Goal: Task Accomplishment & Management: Manage account settings

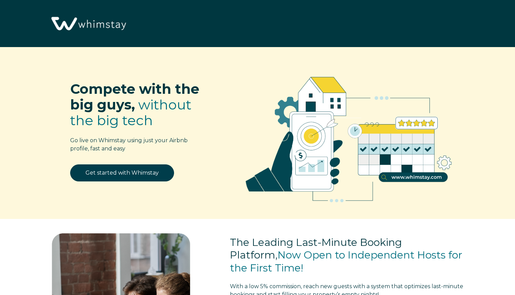
select select "JM"
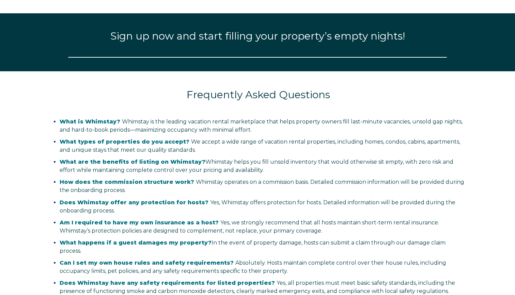
select select "JM"
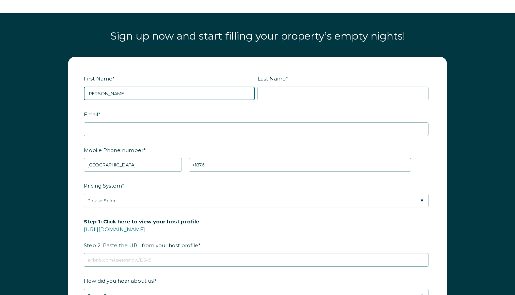
type input "[PERSON_NAME]"
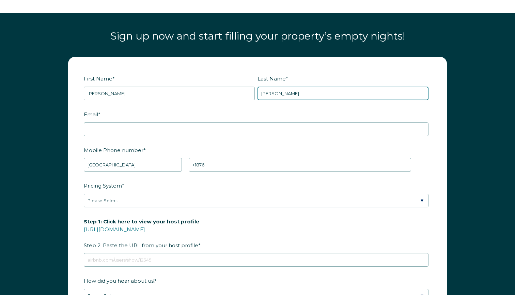
type input "Campbell"
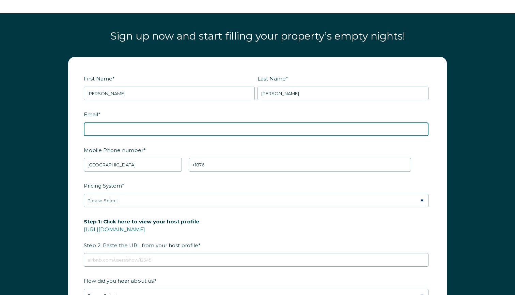
click at [106, 122] on input "Email *" at bounding box center [256, 129] width 345 height 14
type input "c"
type input "[EMAIL_ADDRESS][DOMAIN_NAME]"
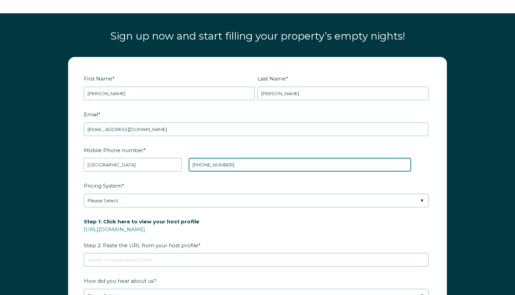
type input "+1876 5997134"
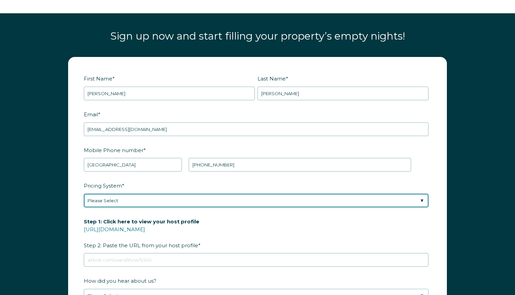
select select "Manual"
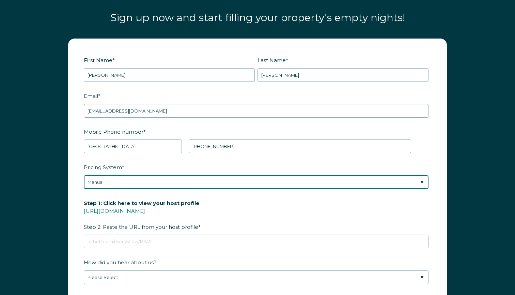
scroll to position [834, 0]
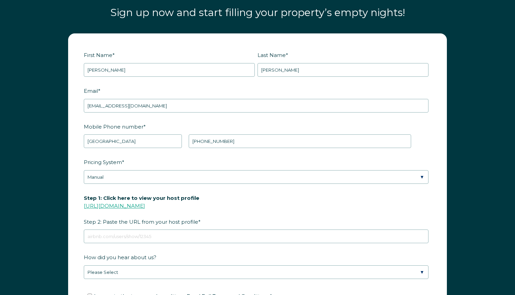
click at [145, 205] on link "https://www.airbnb.com/users/show/" at bounding box center [114, 206] width 61 height 6
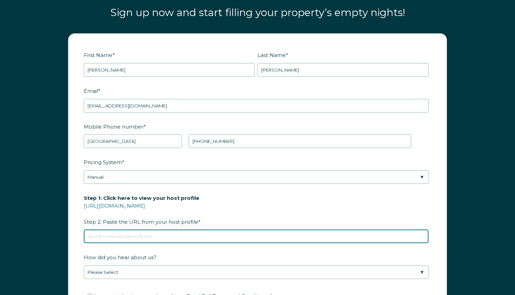
click at [144, 238] on input "Step 1: Click here to view your host profile https://www.airbnb.com/users/show/…" at bounding box center [256, 236] width 345 height 14
click at [98, 239] on input "Step 1: Click here to view your host profile https://www.airbnb.com/users/show/…" at bounding box center [256, 236] width 345 height 14
paste input "https://www.airbnb.com/calendar/ical/1320510168035290210.ics?s=de291765c438e5da…"
click at [99, 236] on input "https://www.airbnb.com/calendar/ical/1320510168035290210.ics?s=de291765c438e5da…" at bounding box center [256, 236] width 345 height 14
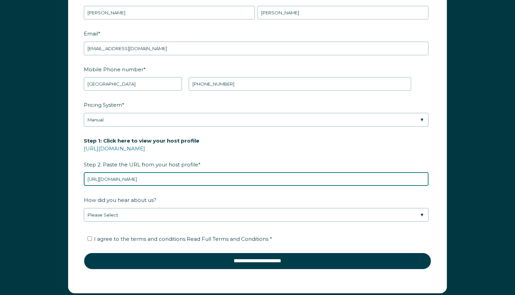
scroll to position [897, 0]
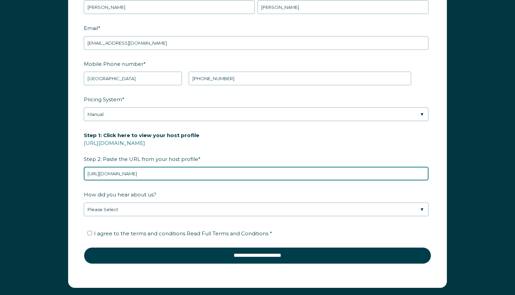
type input "https://www.airbnb.com/calendar/ical/1320510168035290210.ics?s=de291765c438e5da…"
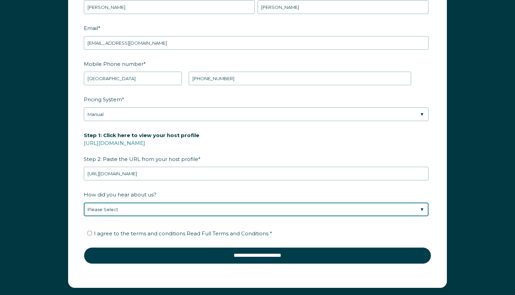
select select "Podcast"
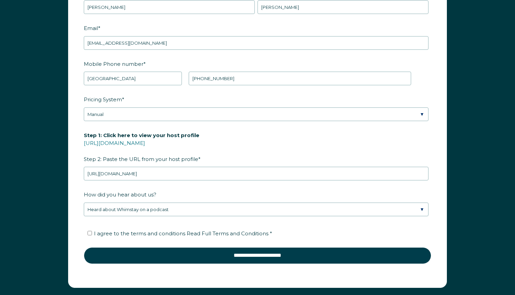
click at [90, 234] on input "I agree to the terms and conditions Read Full Terms and Conditions *" at bounding box center [90, 233] width 4 height 4
checkbox input "true"
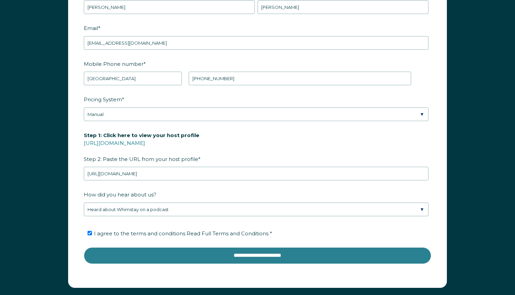
click at [228, 254] on input "**********" at bounding box center [258, 255] width 348 height 16
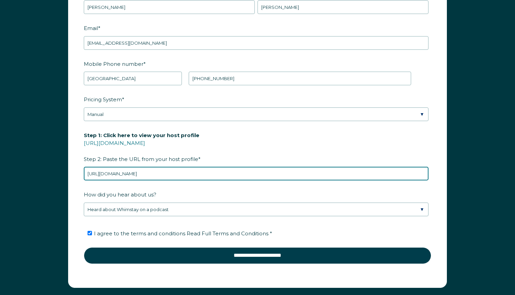
click at [319, 175] on input "https://www.airbnb.com/calendar/ical/1320510168035290210.ics?s=de291765c438e5da…" at bounding box center [256, 174] width 345 height 14
drag, startPoint x: 319, startPoint y: 175, endPoint x: 211, endPoint y: 165, distance: 108.8
click at [211, 165] on div "Step 1: Click here to view your host profile https://www.airbnb.com/users/show/…" at bounding box center [258, 154] width 348 height 51
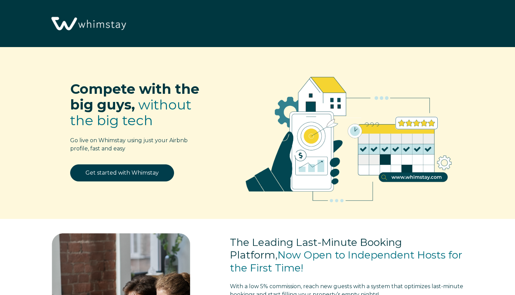
select select "JM"
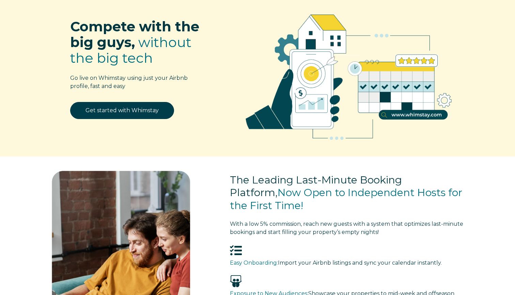
scroll to position [61, 0]
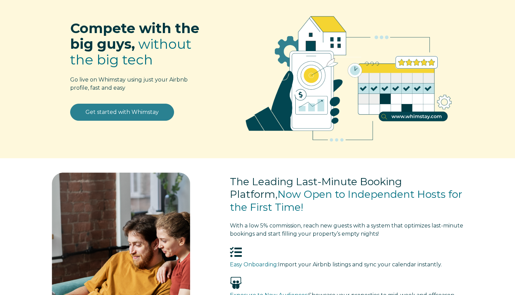
click at [129, 116] on link "Get started with Whimstay" at bounding box center [122, 112] width 104 height 17
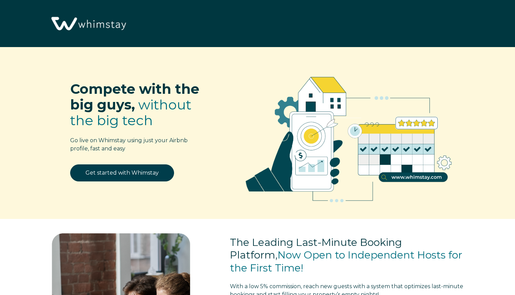
scroll to position [841, 0]
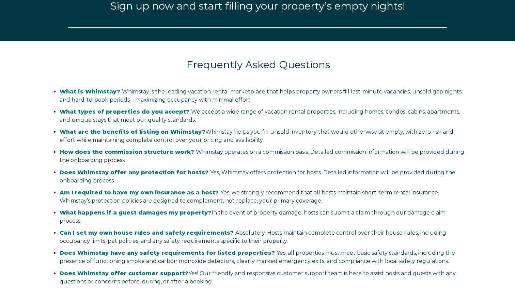
select select "JM"
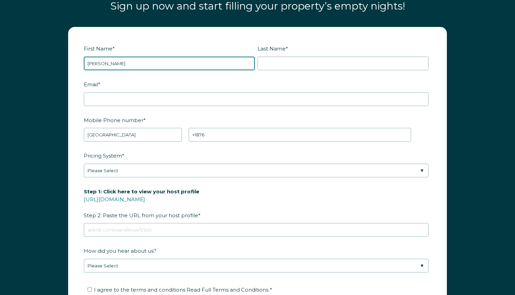
type input "[PERSON_NAME]"
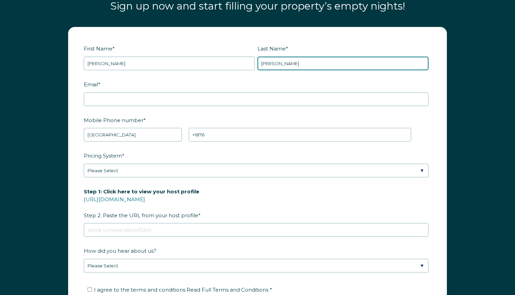
type input "[PERSON_NAME]"
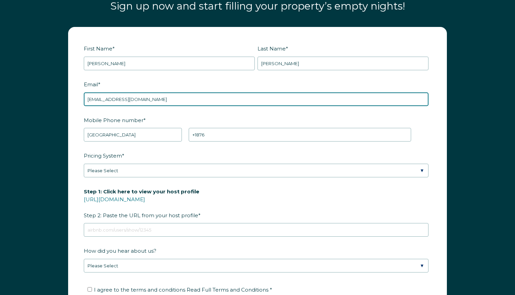
type input "[EMAIL_ADDRESS][DOMAIN_NAME]"
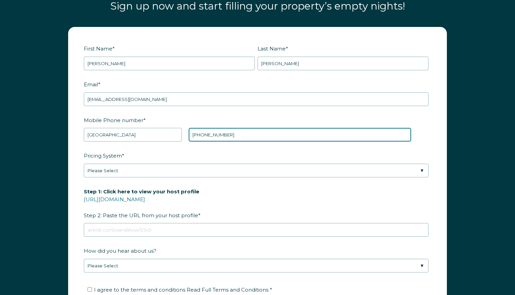
type input "[PHONE_NUMBER]"
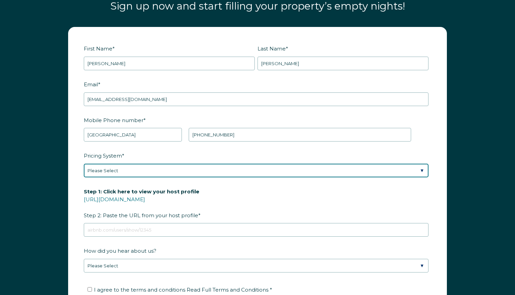
select select "Manual"
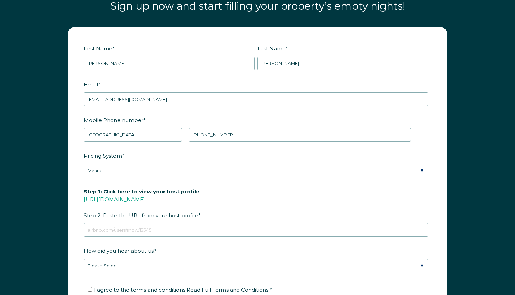
click at [145, 199] on link "https://www.airbnb.com/users/show/" at bounding box center [114, 199] width 61 height 6
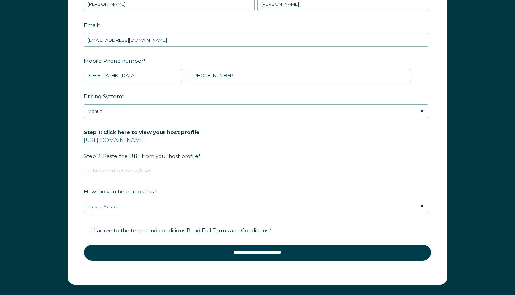
scroll to position [901, 0]
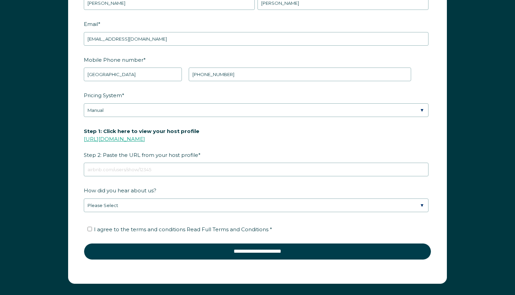
click at [145, 136] on link "https://www.airbnb.com/users/show/" at bounding box center [114, 139] width 61 height 6
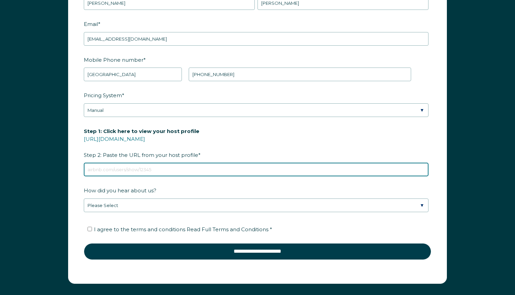
click at [141, 171] on input "Step 1: Click here to view your host profile https://www.airbnb.com/users/show/…" at bounding box center [256, 170] width 345 height 14
paste input "https://www.airbnb.com/users/show/105037150"
type input "https://www.airbnb.com/users/show/105037150"
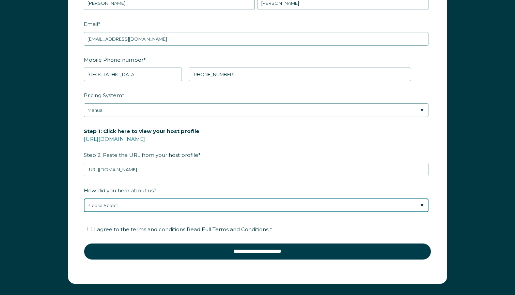
select select "Other"
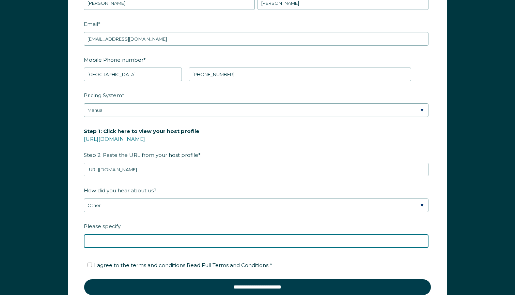
click at [116, 238] on input "Please specify" at bounding box center [256, 241] width 345 height 14
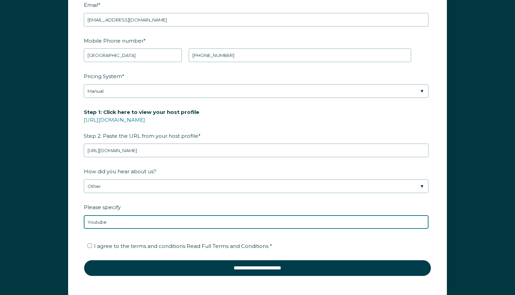
scroll to position [928, 0]
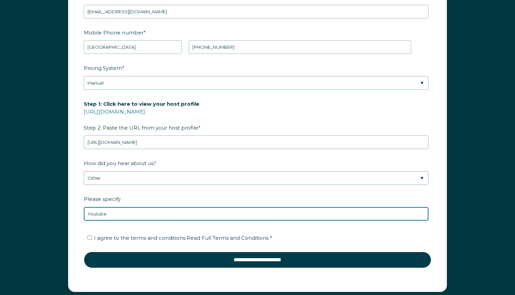
type input "Youtube"
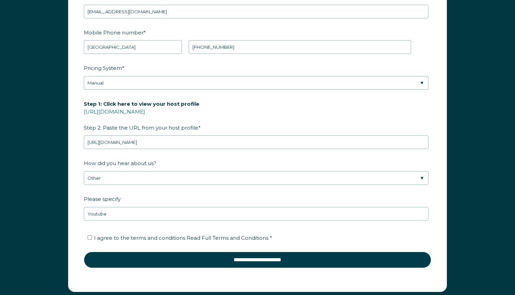
click at [90, 238] on input "I agree to the terms and conditions Read Full Terms and Conditions *" at bounding box center [90, 237] width 4 height 4
checkbox input "true"
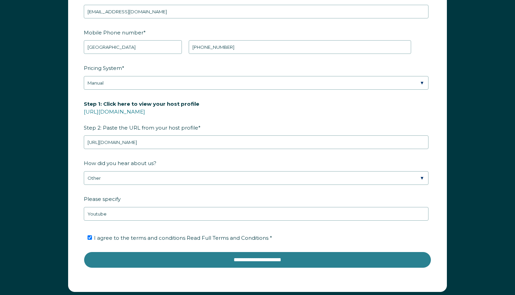
click at [243, 261] on input "**********" at bounding box center [258, 260] width 348 height 16
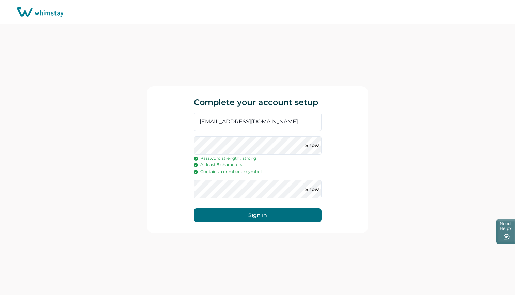
click at [281, 216] on button "Sign in" at bounding box center [258, 215] width 128 height 14
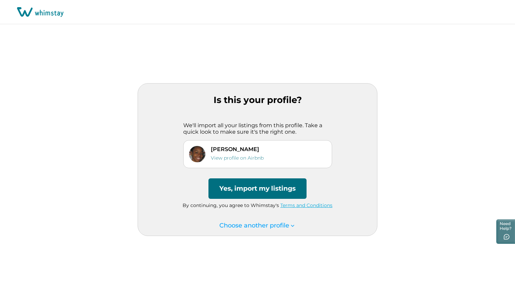
click at [263, 185] on button "Yes, import my listings" at bounding box center [258, 188] width 98 height 20
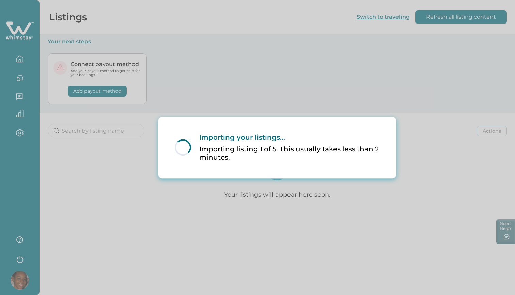
click at [21, 54] on div "Loading... Importing your listings... Importing listing 1 of 5. This usually ta…" at bounding box center [257, 147] width 515 height 295
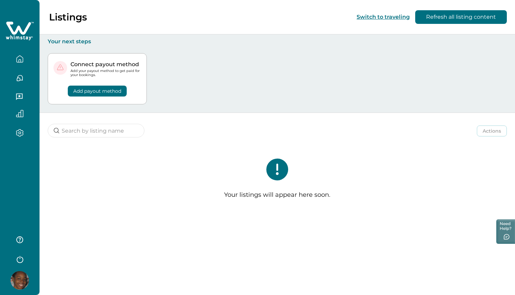
click at [23, 63] on button "button" at bounding box center [19, 59] width 29 height 14
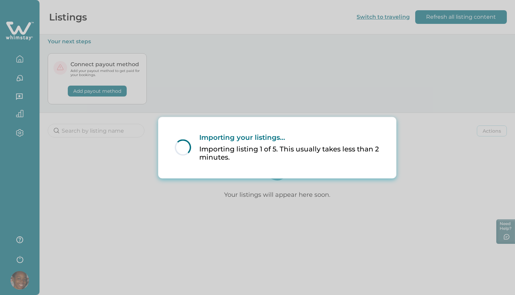
click at [43, 77] on div "Loading... Importing your listings... Importing listing 1 of 5. This usually ta…" at bounding box center [257, 147] width 515 height 295
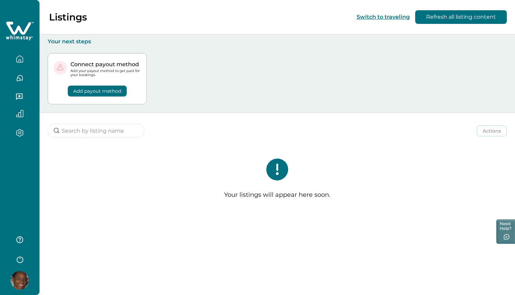
click at [21, 115] on icon "button" at bounding box center [19, 113] width 7 height 7
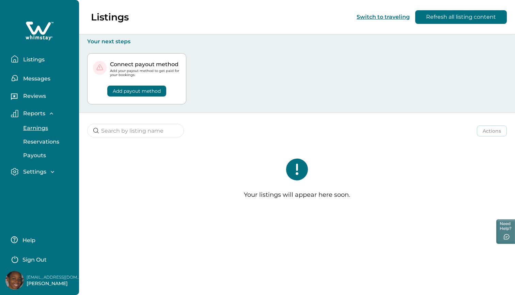
click at [43, 126] on p "Earnings" at bounding box center [34, 128] width 27 height 7
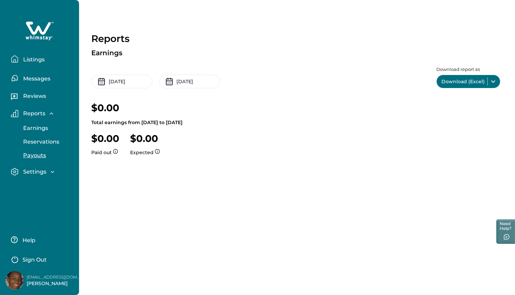
click at [34, 156] on p "Payouts" at bounding box center [33, 155] width 25 height 7
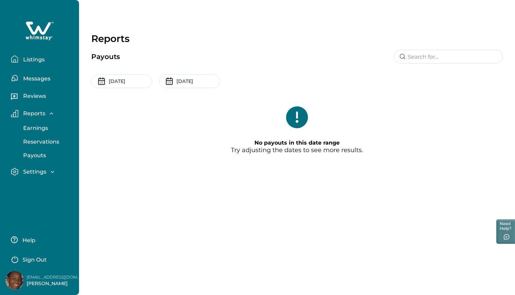
click at [39, 171] on p "Settings" at bounding box center [33, 171] width 25 height 7
click at [45, 199] on p "Payout method" at bounding box center [44, 200] width 46 height 7
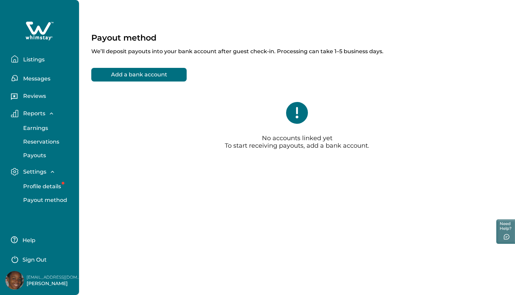
click at [143, 72] on button "Add a bank account" at bounding box center [138, 75] width 95 height 14
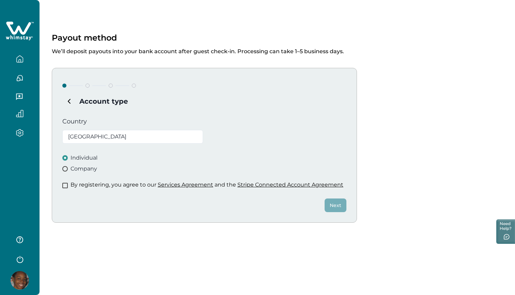
click at [13, 54] on button "button" at bounding box center [19, 59] width 29 height 14
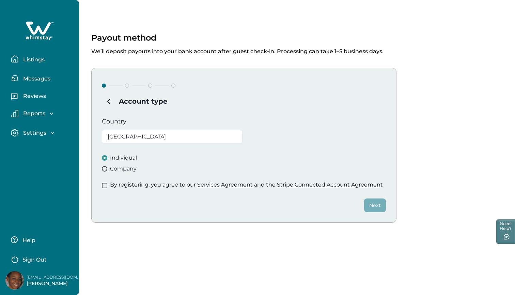
click at [32, 59] on p "Listings" at bounding box center [33, 59] width 24 height 7
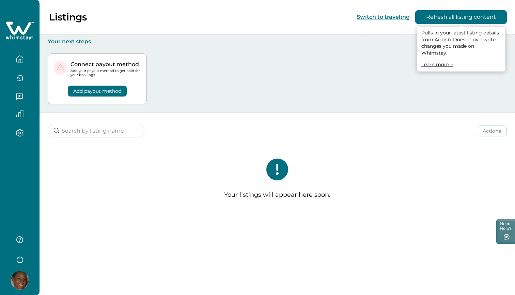
click at [463, 19] on button "Refresh all listing content" at bounding box center [462, 17] width 92 height 14
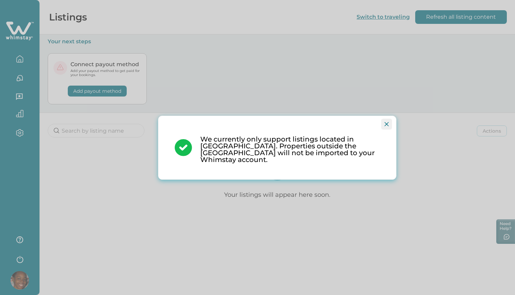
click at [386, 126] on icon "Close" at bounding box center [387, 124] width 4 height 4
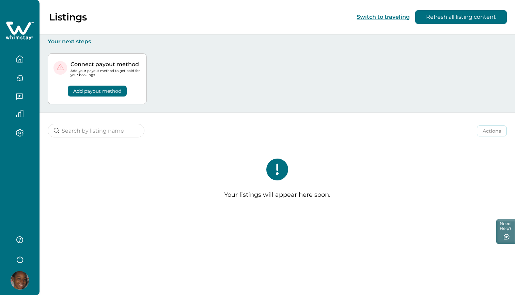
click at [25, 59] on button "button" at bounding box center [19, 59] width 29 height 14
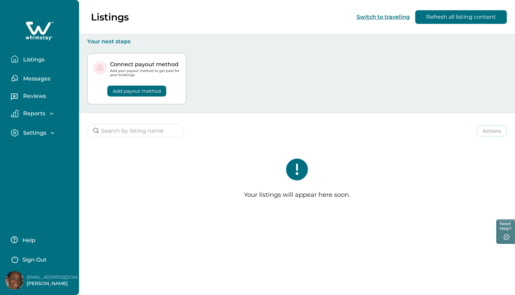
click at [34, 57] on p "Listings" at bounding box center [33, 59] width 24 height 7
click at [34, 63] on button "Listings" at bounding box center [42, 59] width 63 height 14
click at [33, 79] on p "Messages" at bounding box center [35, 78] width 29 height 7
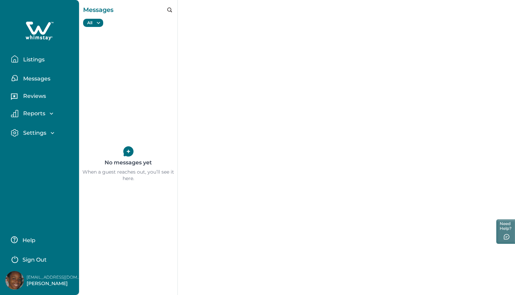
click at [35, 96] on p "Reviews" at bounding box center [33, 96] width 25 height 7
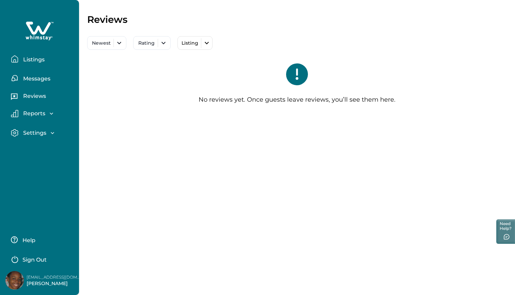
click at [40, 114] on p "Reports" at bounding box center [33, 113] width 24 height 7
click at [42, 171] on p "Settings" at bounding box center [33, 171] width 25 height 7
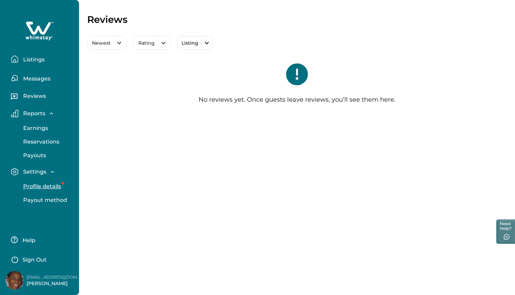
click at [48, 186] on p "Profile details" at bounding box center [41, 186] width 40 height 7
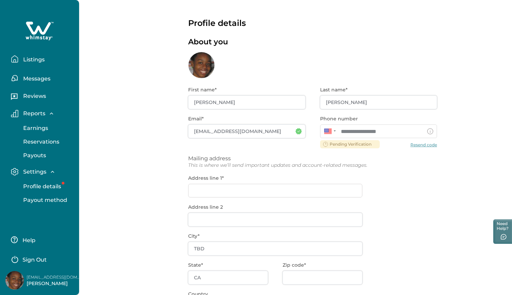
click at [38, 56] on button "Listings" at bounding box center [42, 59] width 63 height 14
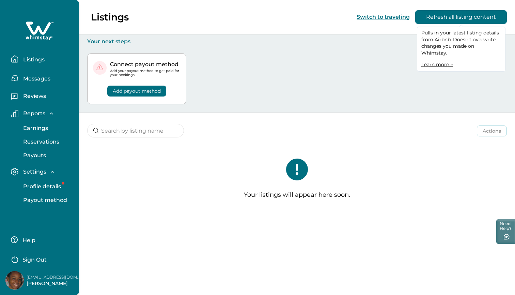
click at [441, 61] on link "Learn more →" at bounding box center [438, 64] width 32 height 6
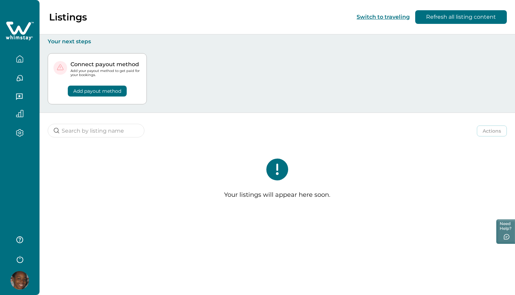
click at [390, 16] on button "Switch to traveling" at bounding box center [383, 17] width 53 height 6
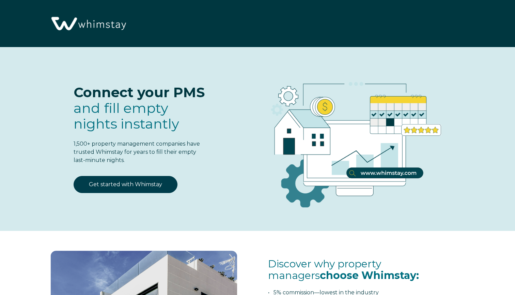
select select "JM"
select select "Standard"
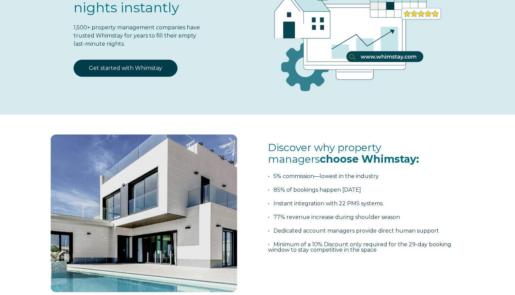
scroll to position [120, 0]
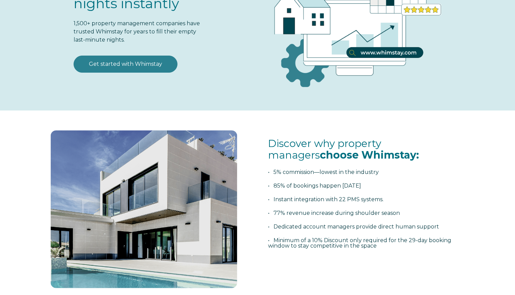
click at [118, 70] on link "Get started with Whimstay" at bounding box center [126, 64] width 104 height 17
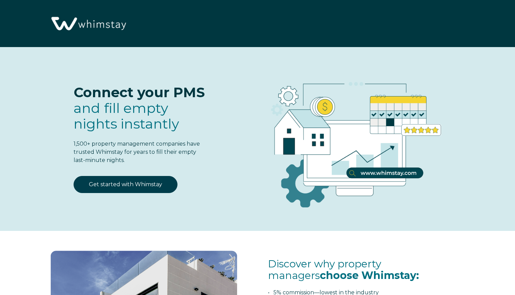
scroll to position [841, 0]
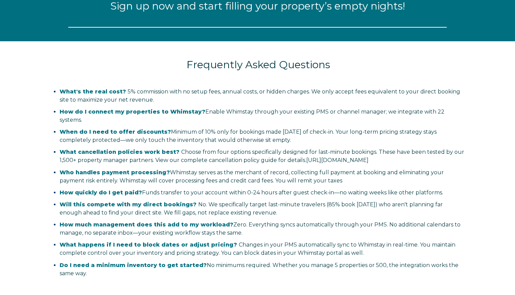
select select "JM"
select select "Standard"
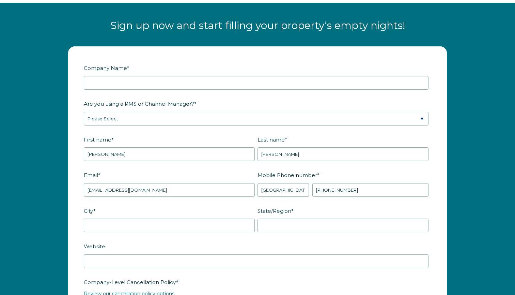
scroll to position [820, 0]
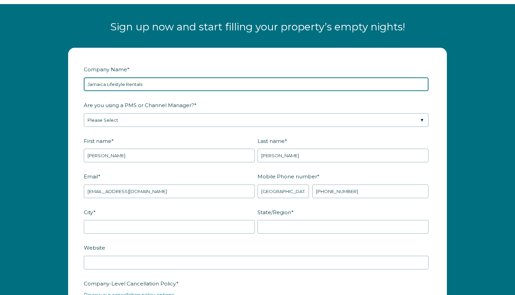
type input "Jamaica Lifestyle Rentals"
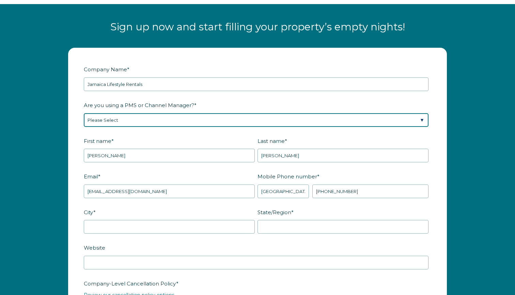
select select "Airbnb"
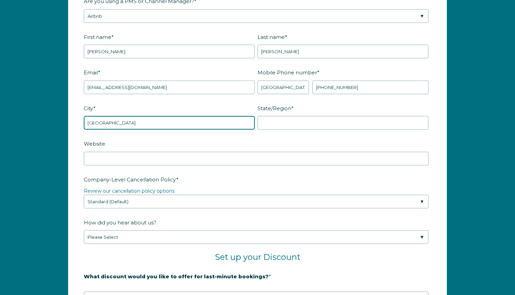
scroll to position [928, 0]
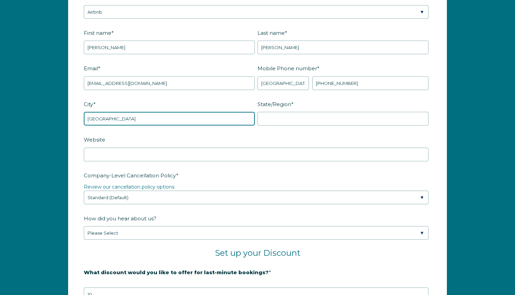
type input "[GEOGRAPHIC_DATA]"
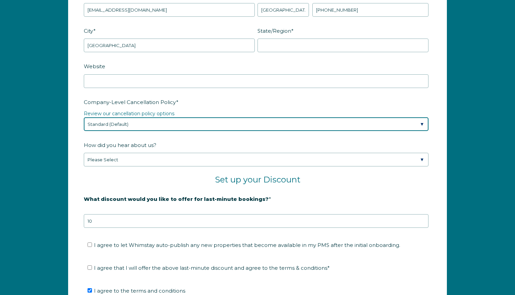
scroll to position [1004, 0]
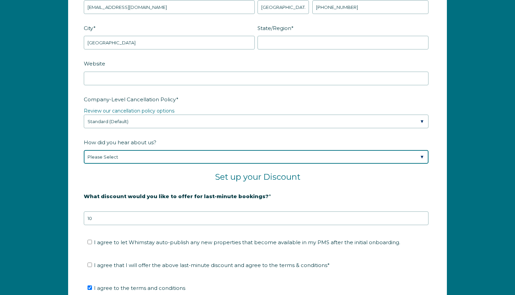
select select "Social Media"
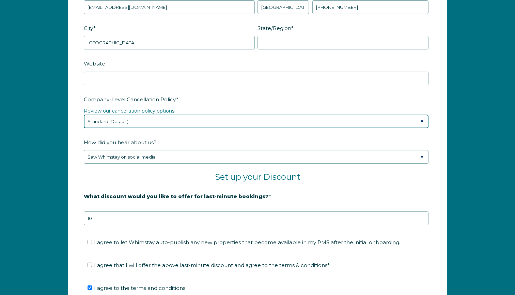
select select "Moderate"
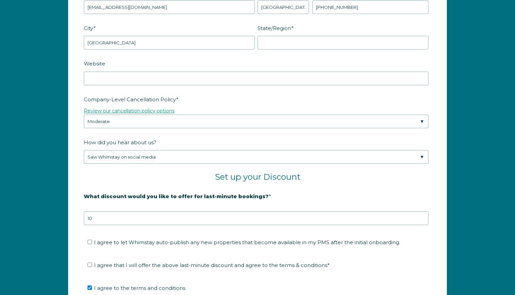
click at [161, 110] on link "Review our cancellation policy options" at bounding box center [129, 111] width 91 height 6
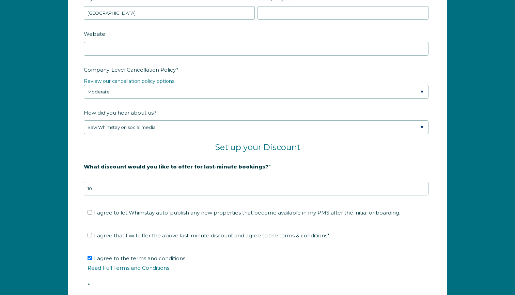
scroll to position [1035, 0]
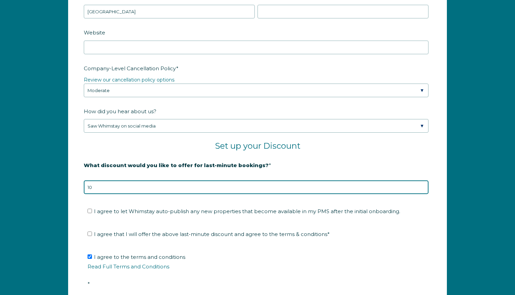
click at [115, 184] on input "10" at bounding box center [256, 187] width 345 height 14
type input "1"
type input "5"
type input "10"
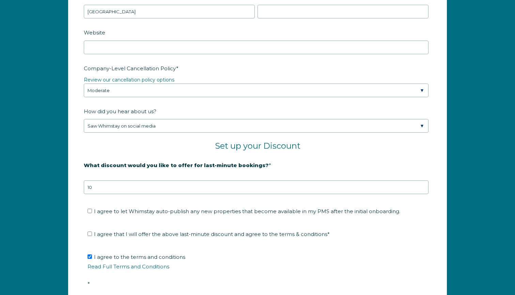
click at [90, 209] on input "I agree to let Whimstay auto-publish any new properties that become available i…" at bounding box center [90, 211] width 4 height 4
checkbox input "true"
click at [88, 234] on input "I agree that I will offer the above last-minute discount and agree to the terms…" at bounding box center [90, 233] width 4 height 4
checkbox input "true"
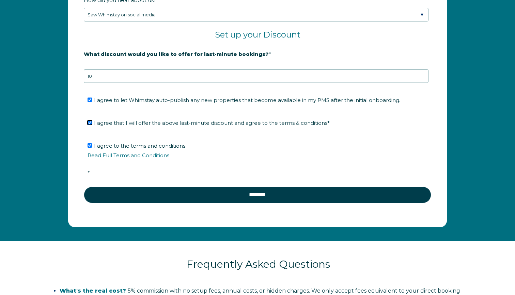
scroll to position [1150, 0]
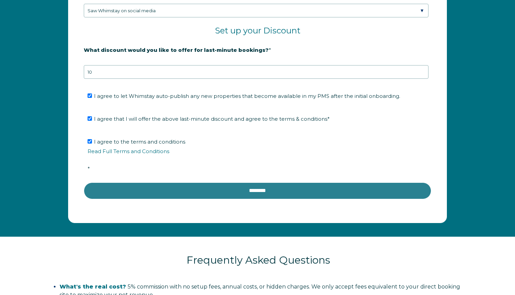
click at [170, 191] on input "********" at bounding box center [258, 190] width 348 height 16
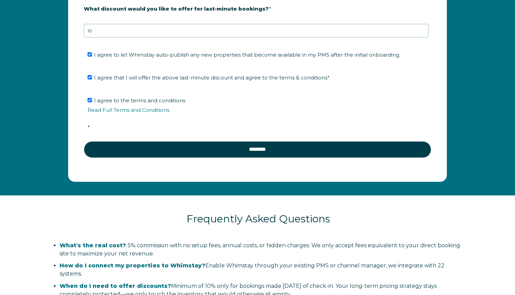
scroll to position [1192, 0]
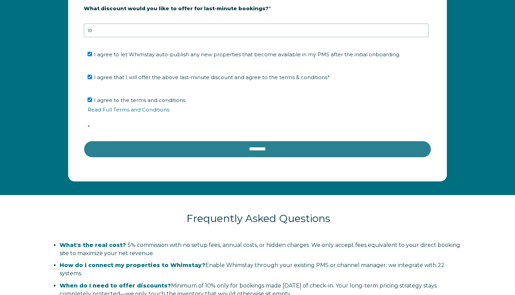
type input "[GEOGRAPHIC_DATA]"
click at [249, 152] on input "********" at bounding box center [258, 149] width 348 height 16
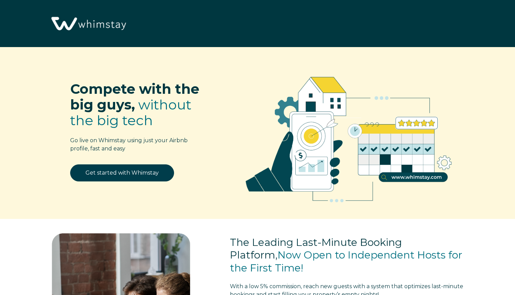
scroll to position [841, 0]
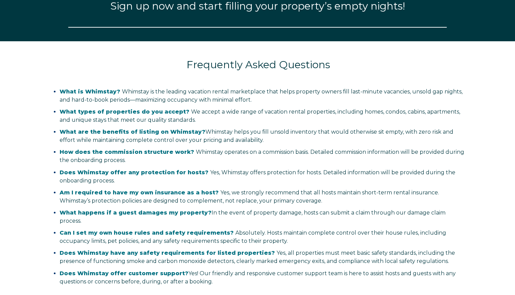
select select "JM"
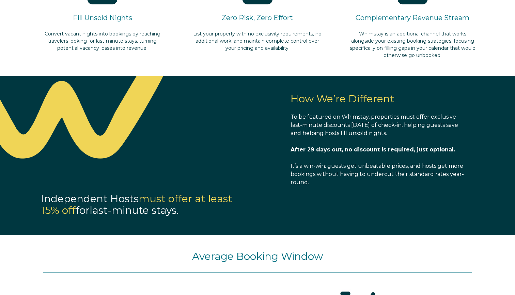
scroll to position [454, 0]
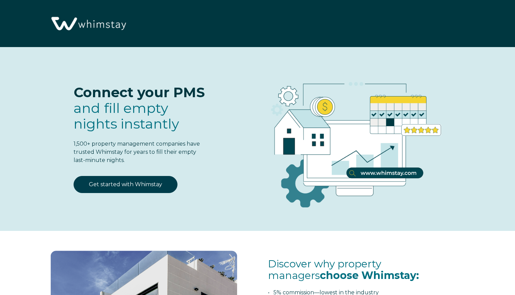
select select "JM"
select select "Standard"
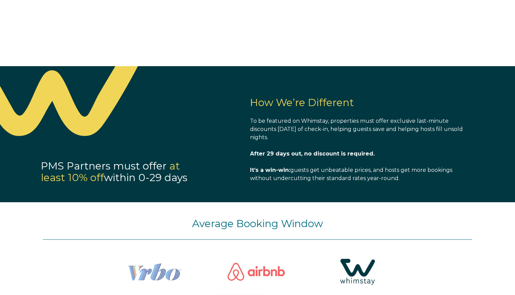
scroll to position [339, 0]
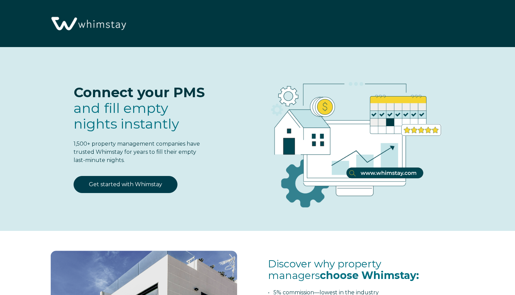
select select "JM"
select select "Standard"
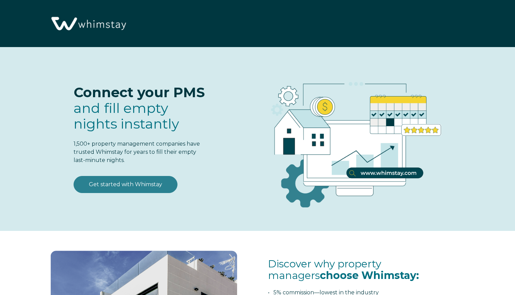
click at [136, 186] on link "Get started with Whimstay" at bounding box center [126, 184] width 104 height 17
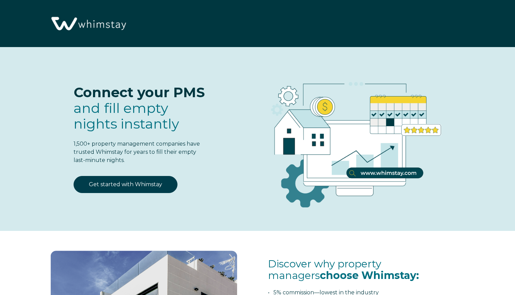
scroll to position [841, 0]
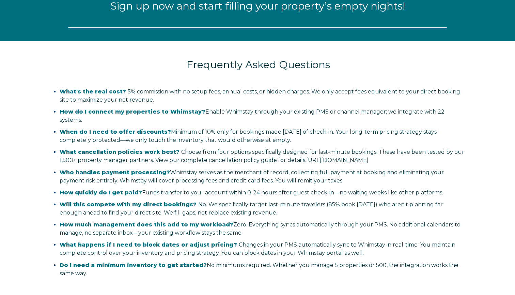
select select "JM"
select select "Standard"
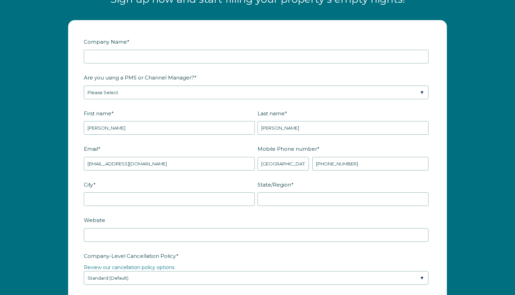
scroll to position [597, 0]
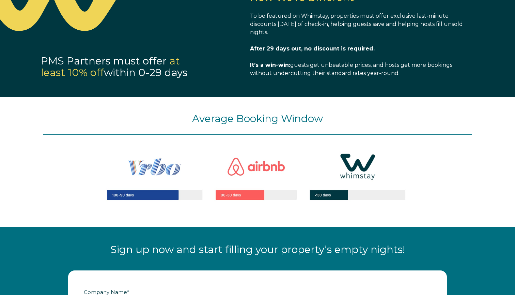
click at [323, 196] on img at bounding box center [258, 176] width 348 height 83
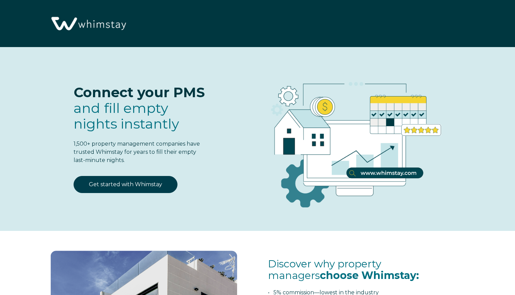
scroll to position [0, 0]
click at [100, 26] on img at bounding box center [88, 23] width 81 height 41
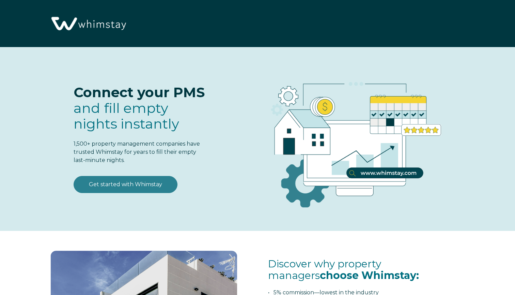
click at [139, 185] on link "Get started with Whimstay" at bounding box center [126, 184] width 104 height 17
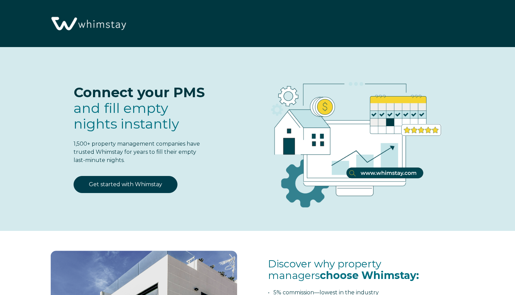
scroll to position [841, 0]
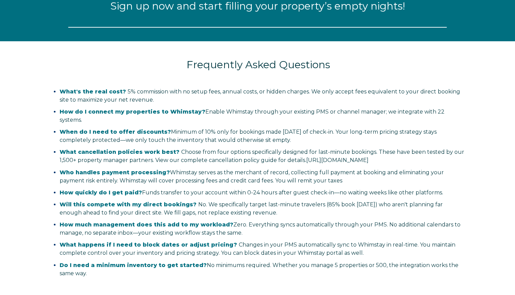
select select "JM"
select select "Standard"
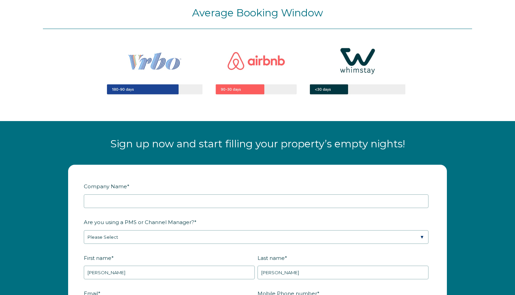
scroll to position [709, 0]
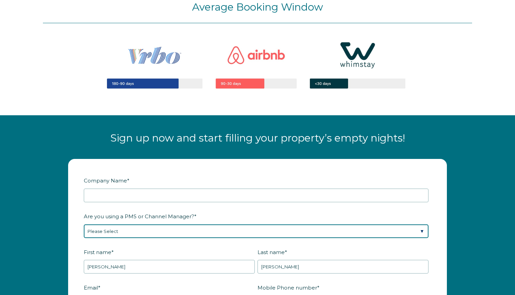
select select "Not Listed"
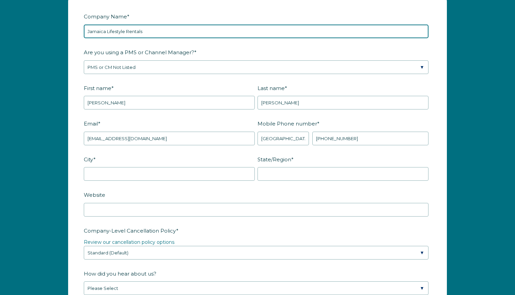
scroll to position [882, 0]
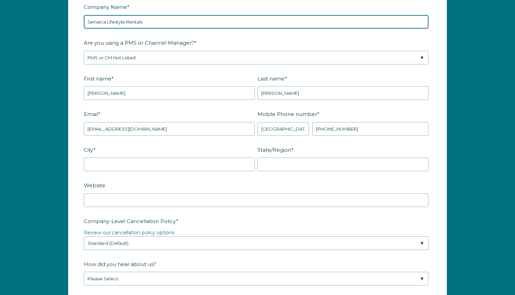
type input "Jamaica Lifestyle Rentals"
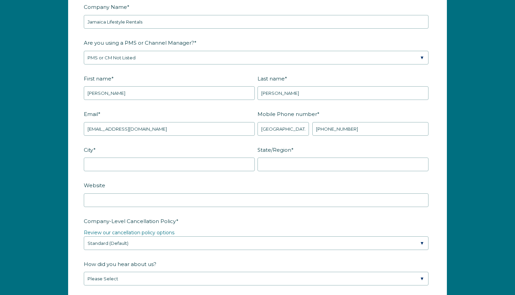
click at [209, 171] on fieldset "City * State/Region *" at bounding box center [258, 162] width 348 height 36
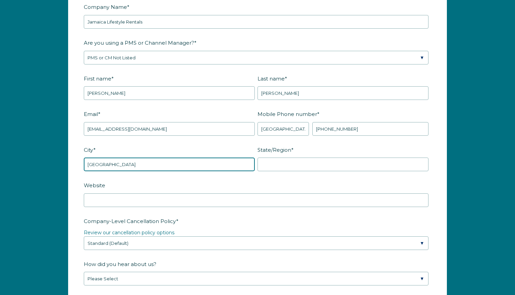
type input "Kingston"
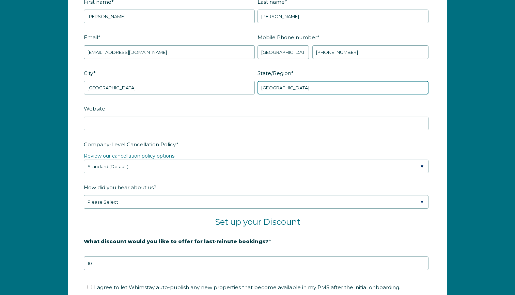
scroll to position [960, 0]
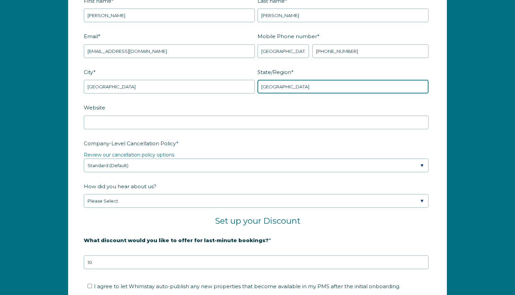
type input "Kingston"
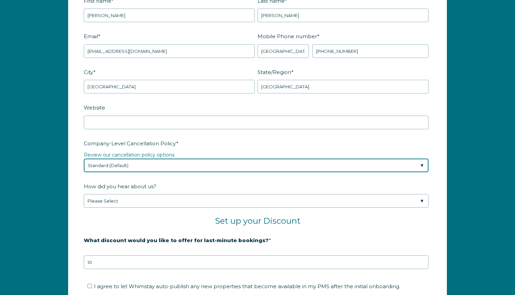
select select "Moderate"
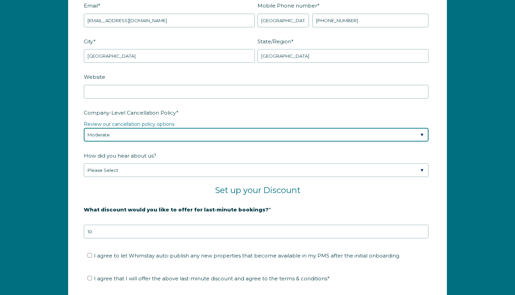
scroll to position [995, 0]
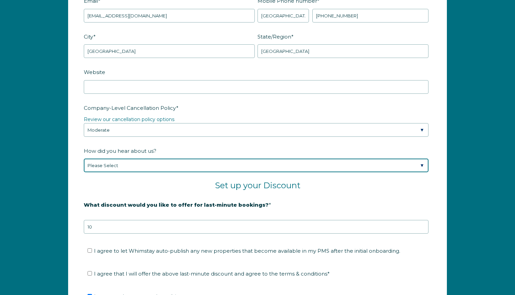
select select "Social Media"
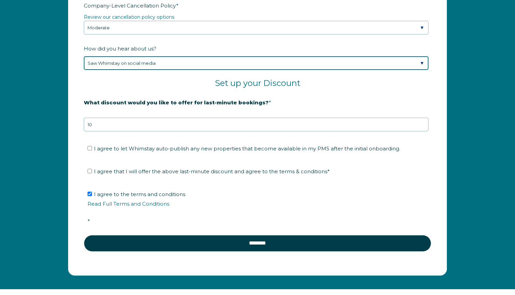
scroll to position [1103, 0]
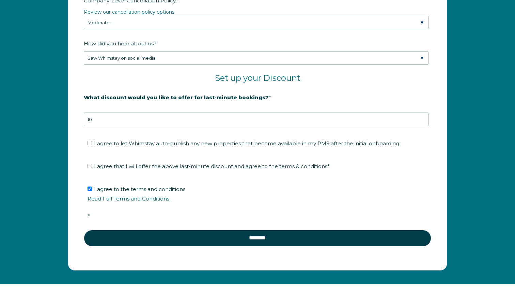
click at [90, 145] on input "I agree to let Whimstay auto-publish any new properties that become available i…" at bounding box center [90, 143] width 4 height 4
checkbox input "true"
click at [89, 167] on input "I agree that I will offer the above last-minute discount and agree to the terms…" at bounding box center [90, 166] width 4 height 4
checkbox input "true"
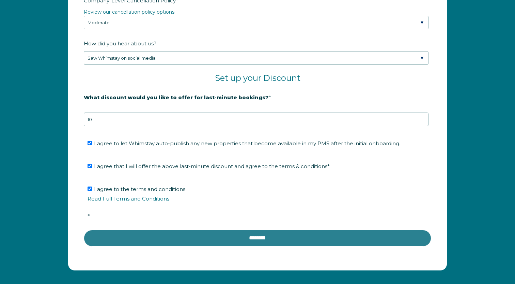
click at [202, 238] on input "********" at bounding box center [258, 238] width 348 height 16
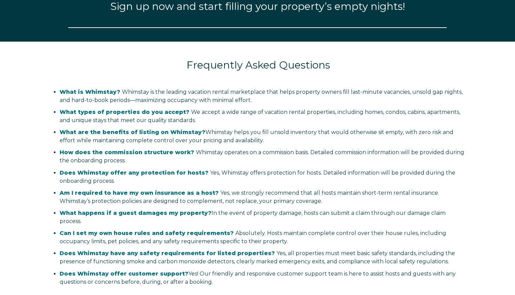
select select "JM"
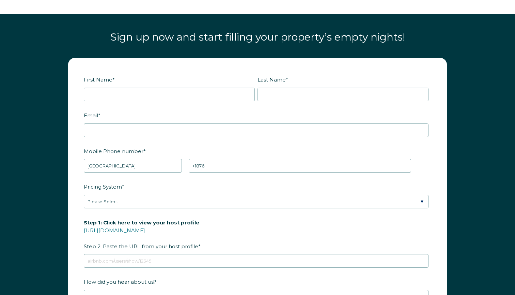
scroll to position [810, 0]
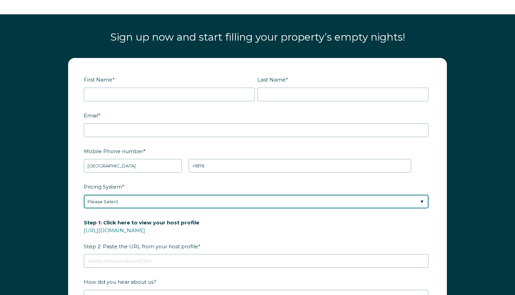
select select "PriceLabs"
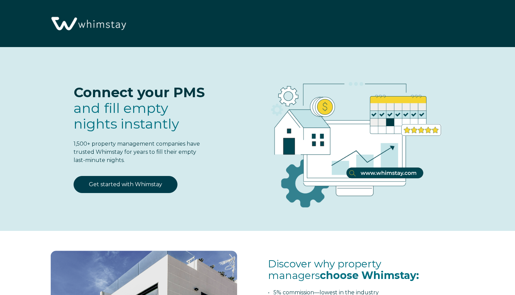
scroll to position [840, 0]
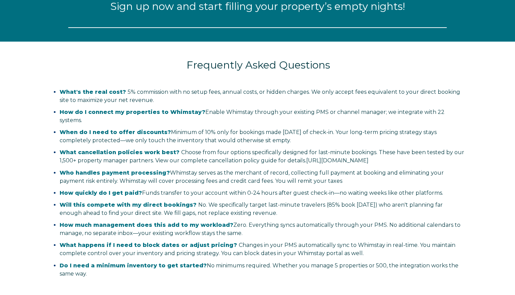
select select "JM"
select select "Standard"
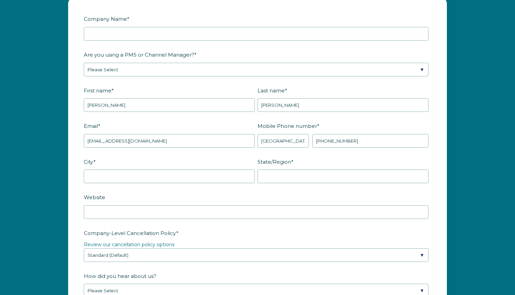
scroll to position [864, 0]
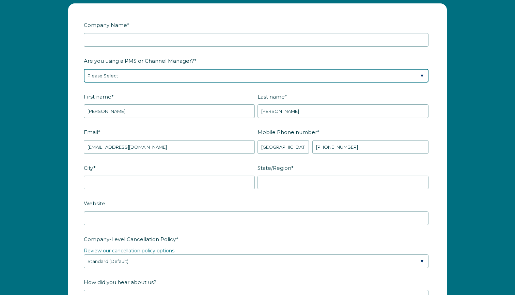
select select "Not Listed"
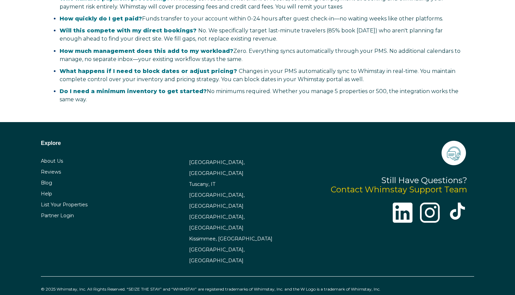
scroll to position [1522, 0]
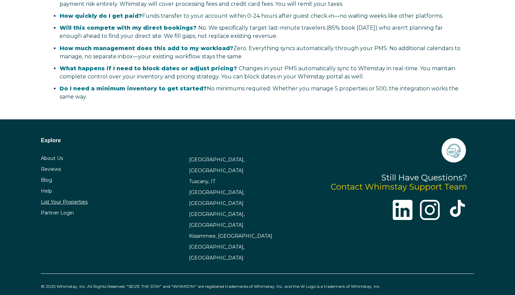
click at [83, 200] on link "List Your Properties" at bounding box center [64, 202] width 47 height 6
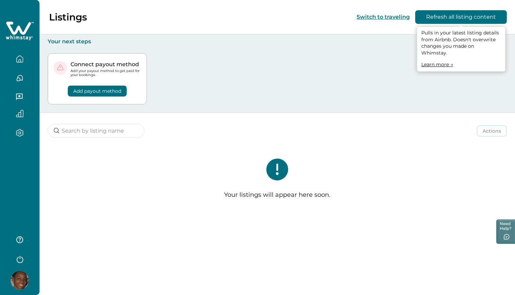
click at [470, 15] on button "Refresh all listing content" at bounding box center [462, 17] width 92 height 14
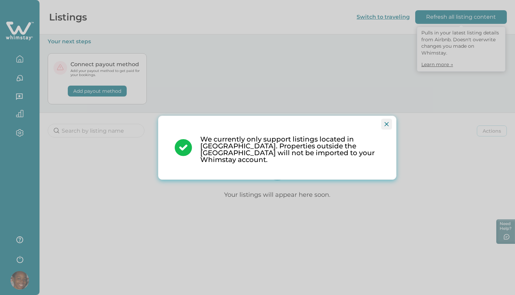
click at [387, 126] on icon "Close" at bounding box center [387, 124] width 4 height 4
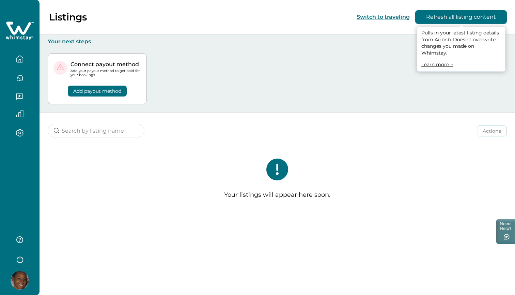
click at [24, 133] on button "button" at bounding box center [19, 133] width 29 height 8
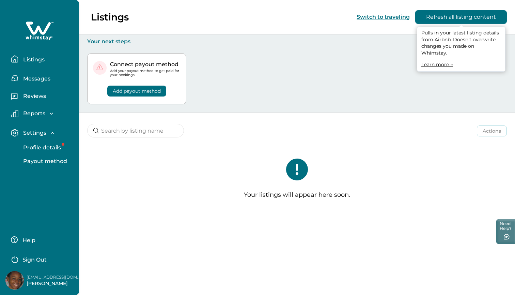
click at [40, 61] on p "Listings" at bounding box center [33, 59] width 24 height 7
click at [26, 59] on p "Listings" at bounding box center [33, 59] width 24 height 7
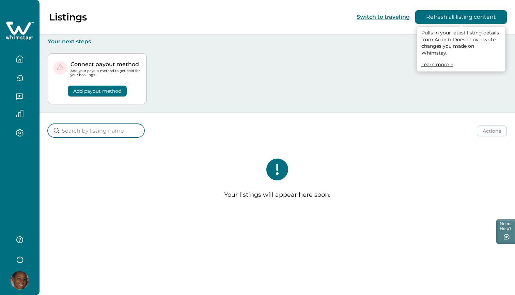
click at [116, 131] on input at bounding box center [96, 131] width 97 height 14
click at [74, 41] on p "Your next steps" at bounding box center [278, 41] width 460 height 7
click at [89, 131] on input at bounding box center [96, 131] width 97 height 14
type input "avant"
click at [145, 131] on icon "clear input" at bounding box center [146, 130] width 8 height 8
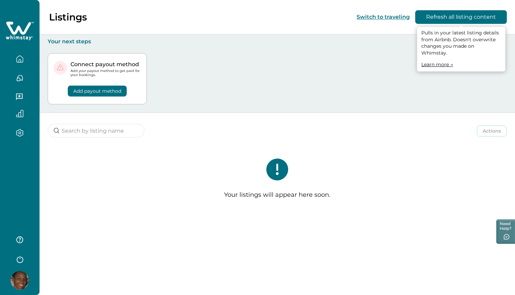
drag, startPoint x: 409, startPoint y: 14, endPoint x: 434, endPoint y: 77, distance: 68.1
click at [434, 77] on div "Connect payout method Add your payout method to get paid for your bookings. Add…" at bounding box center [278, 79] width 460 height 68
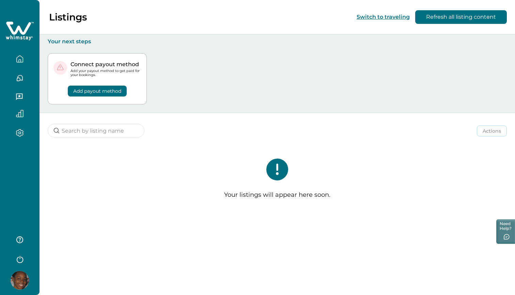
click at [333, 71] on div "Connect payout method Add your payout method to get paid for your bookings. Add…" at bounding box center [278, 79] width 460 height 68
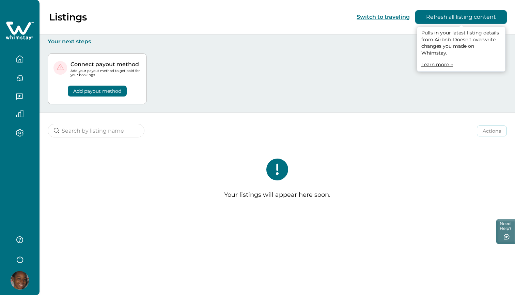
click at [462, 20] on button "Refresh all listing content" at bounding box center [462, 17] width 92 height 14
